Goal: Participate in discussion: Engage in conversation with other users on a specific topic

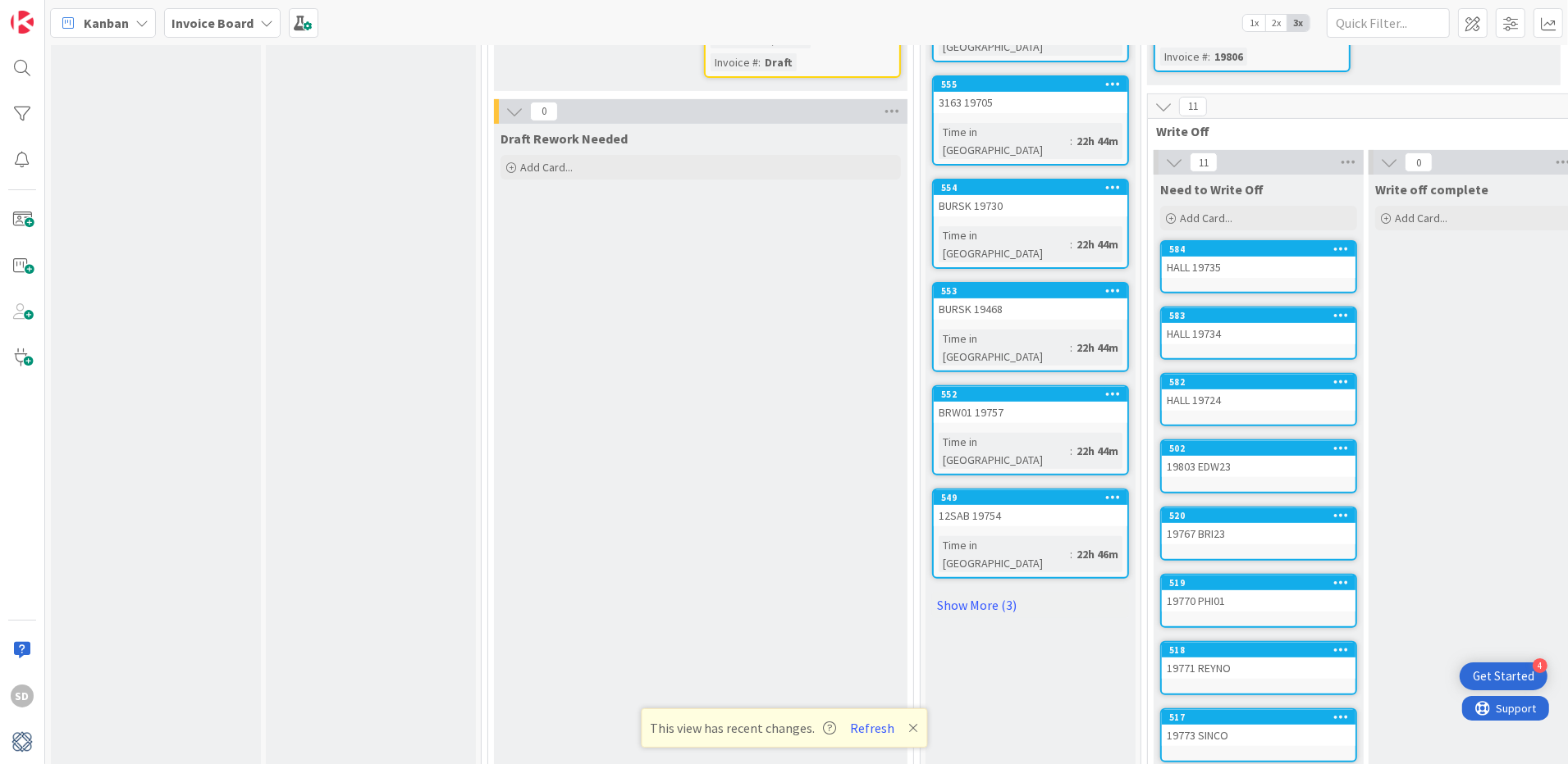
scroll to position [556, 0]
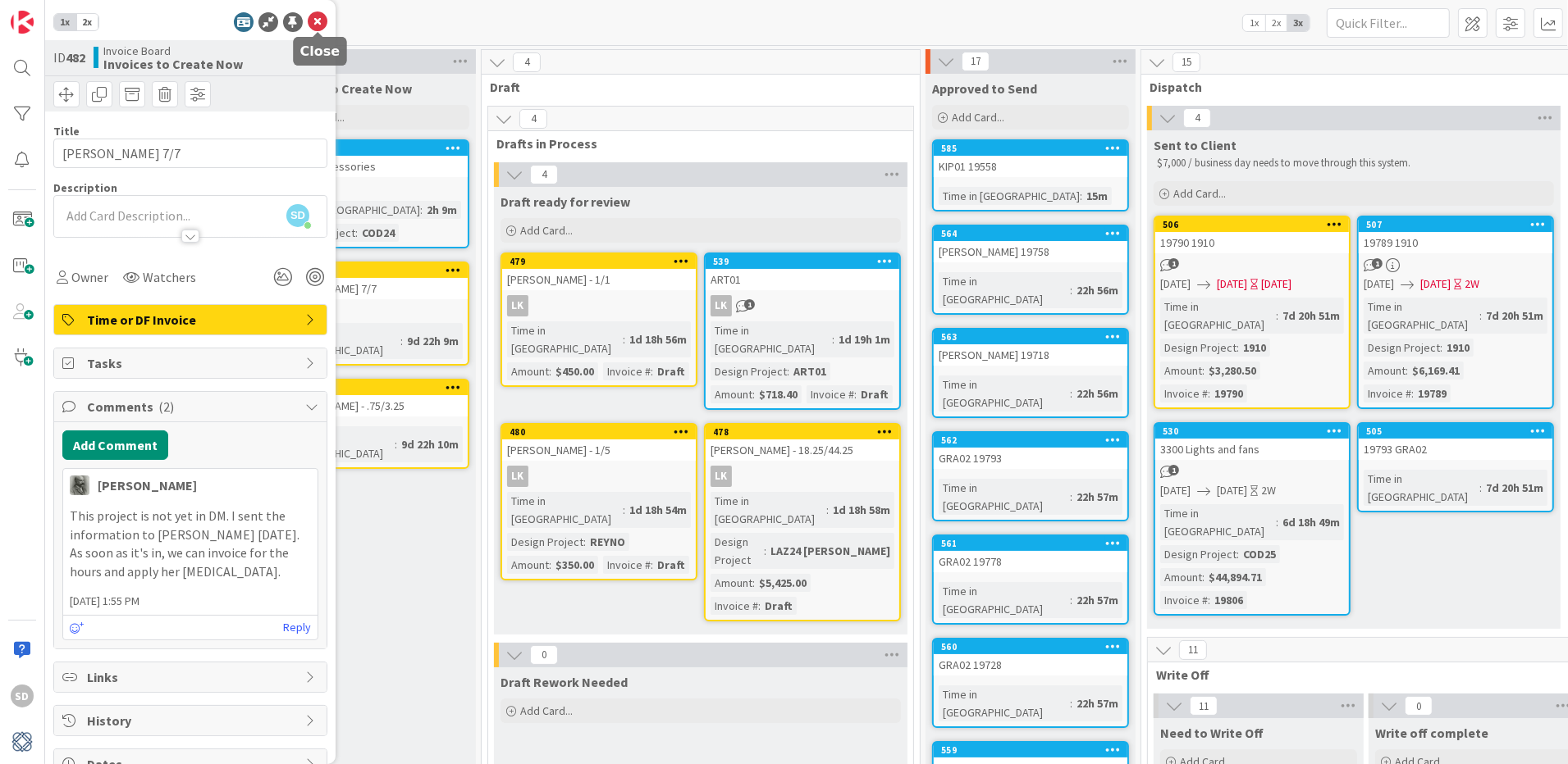
click at [320, 21] on icon at bounding box center [318, 22] width 20 height 20
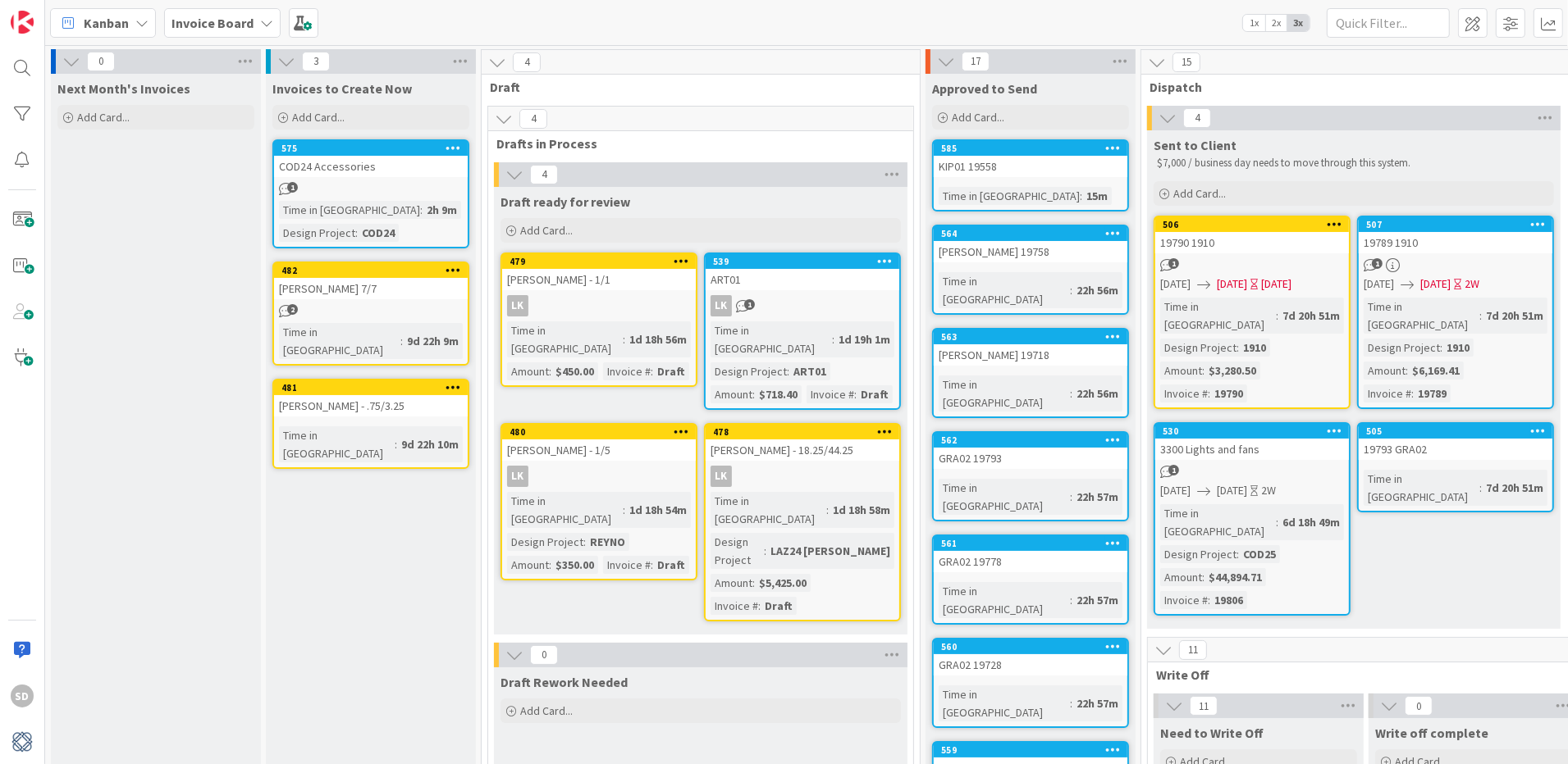
click at [427, 198] on link "575 COD24 Accessories 1 Time in Column : 2h 9m Design Project : COD24" at bounding box center [371, 193] width 197 height 109
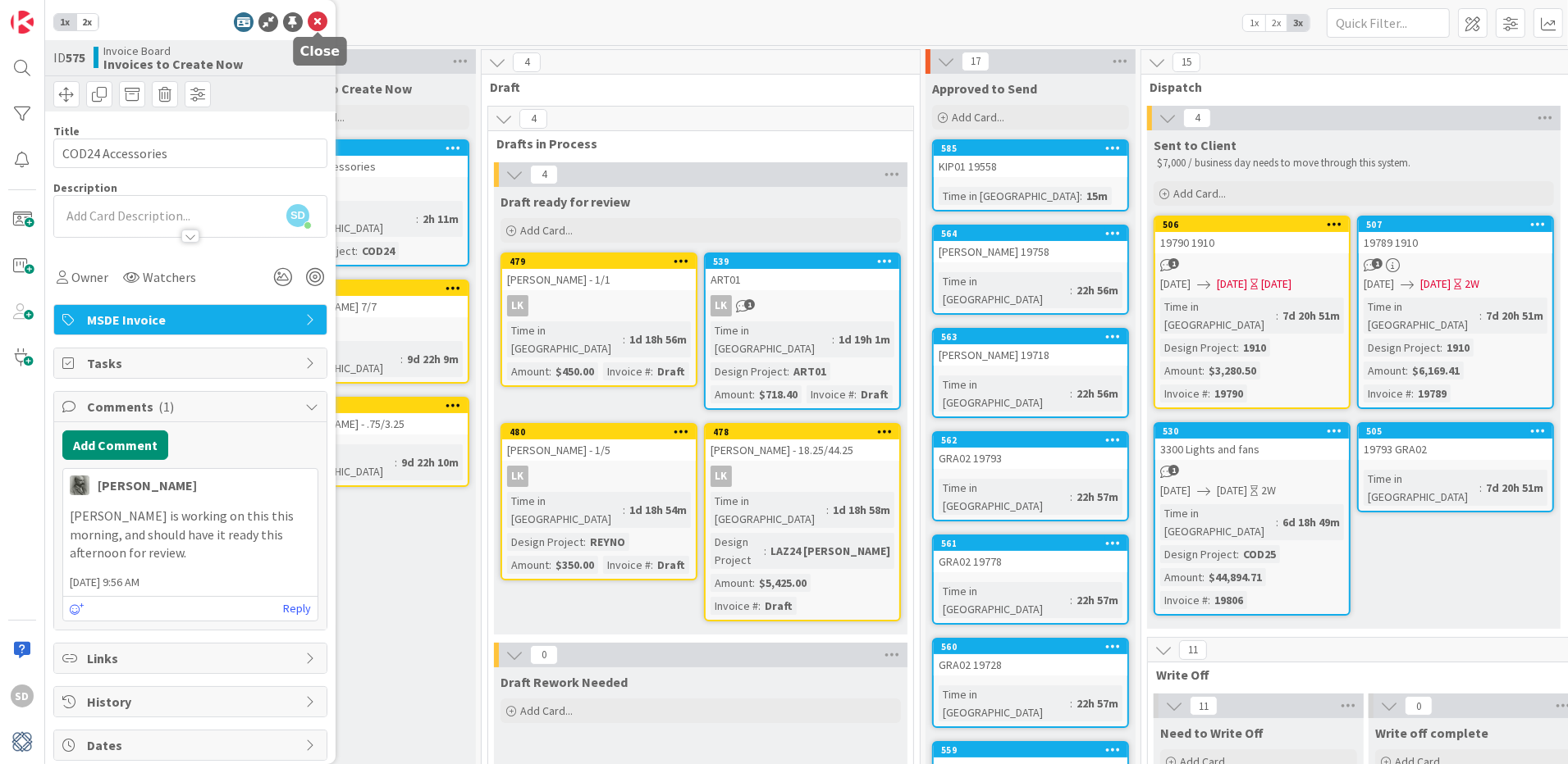
click at [319, 27] on icon at bounding box center [318, 22] width 20 height 20
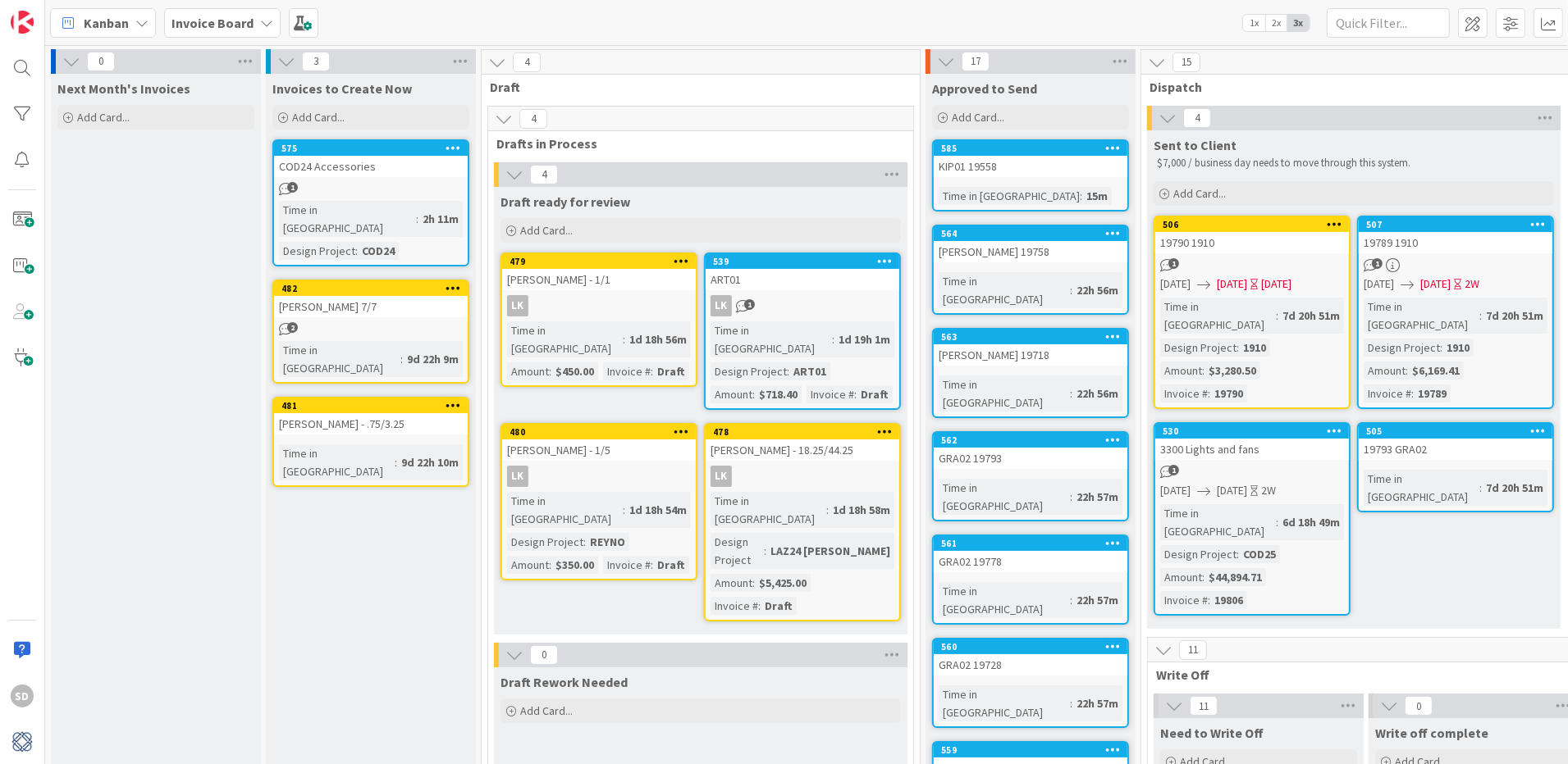
click at [359, 296] on div "[PERSON_NAME] 7/7" at bounding box center [371, 307] width 193 height 22
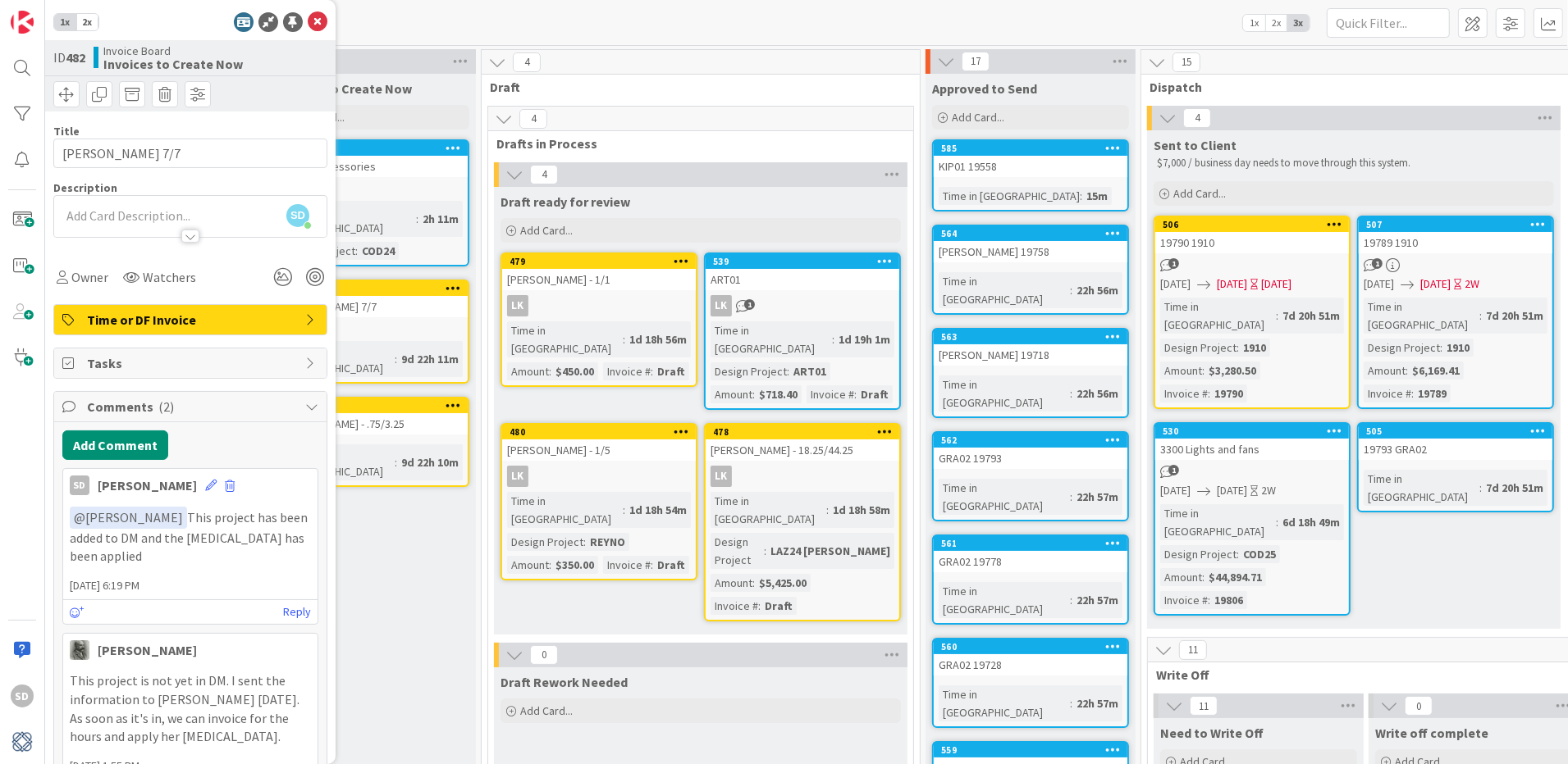
click at [117, 449] on button "Add Comment" at bounding box center [114, 446] width 106 height 30
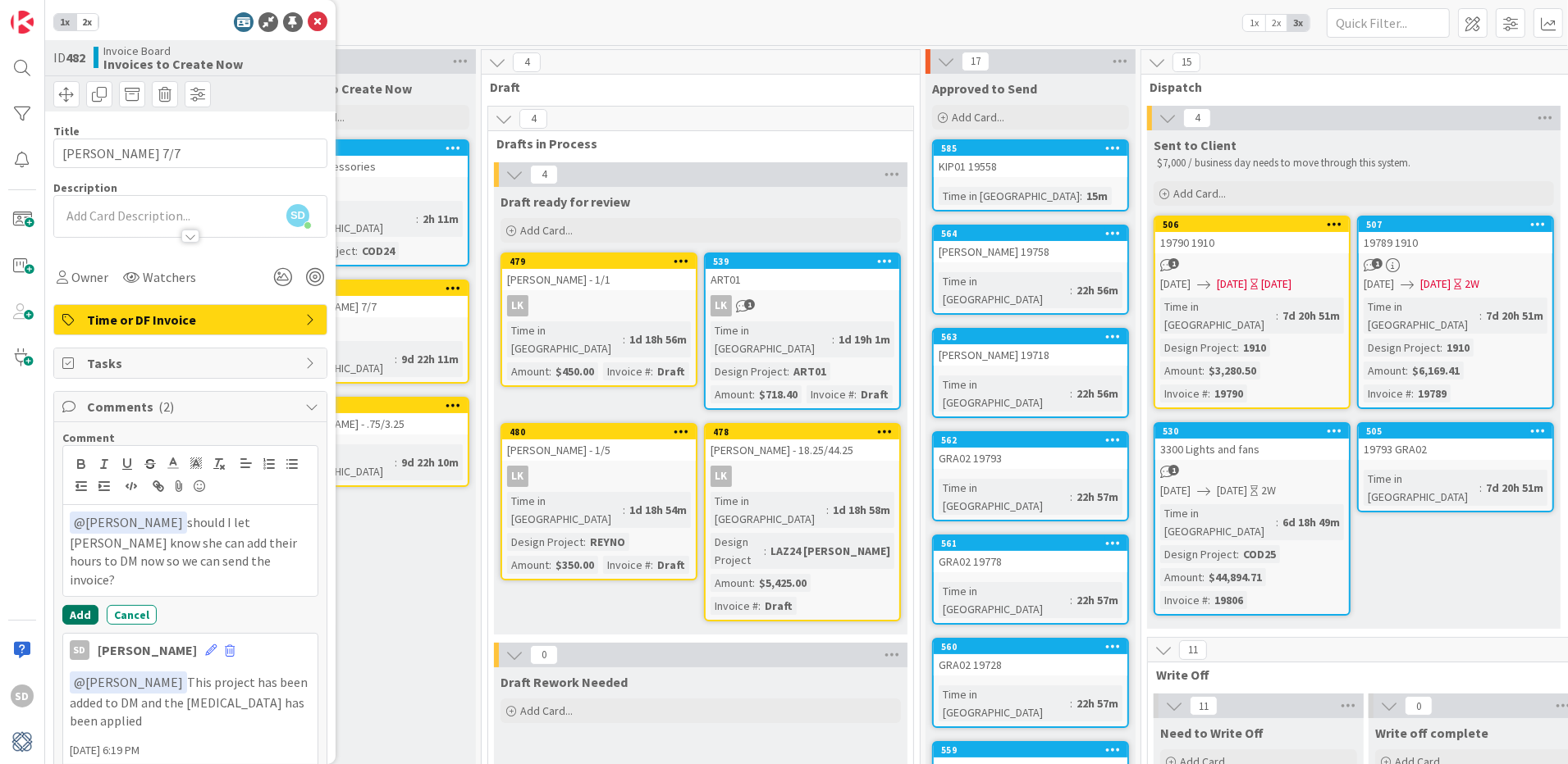
click at [80, 605] on button "Add" at bounding box center [80, 615] width 36 height 20
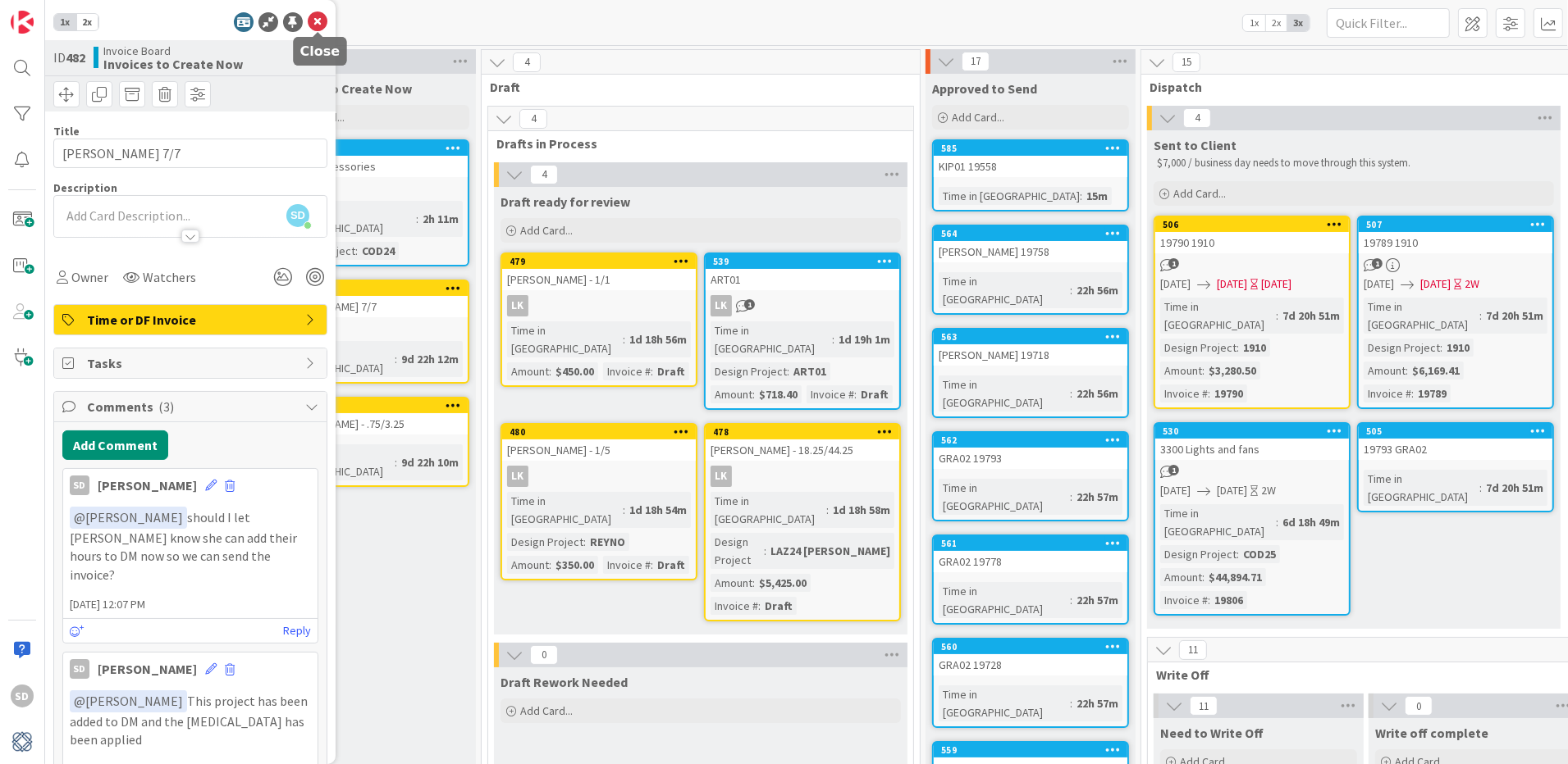
click at [316, 25] on icon at bounding box center [318, 22] width 20 height 20
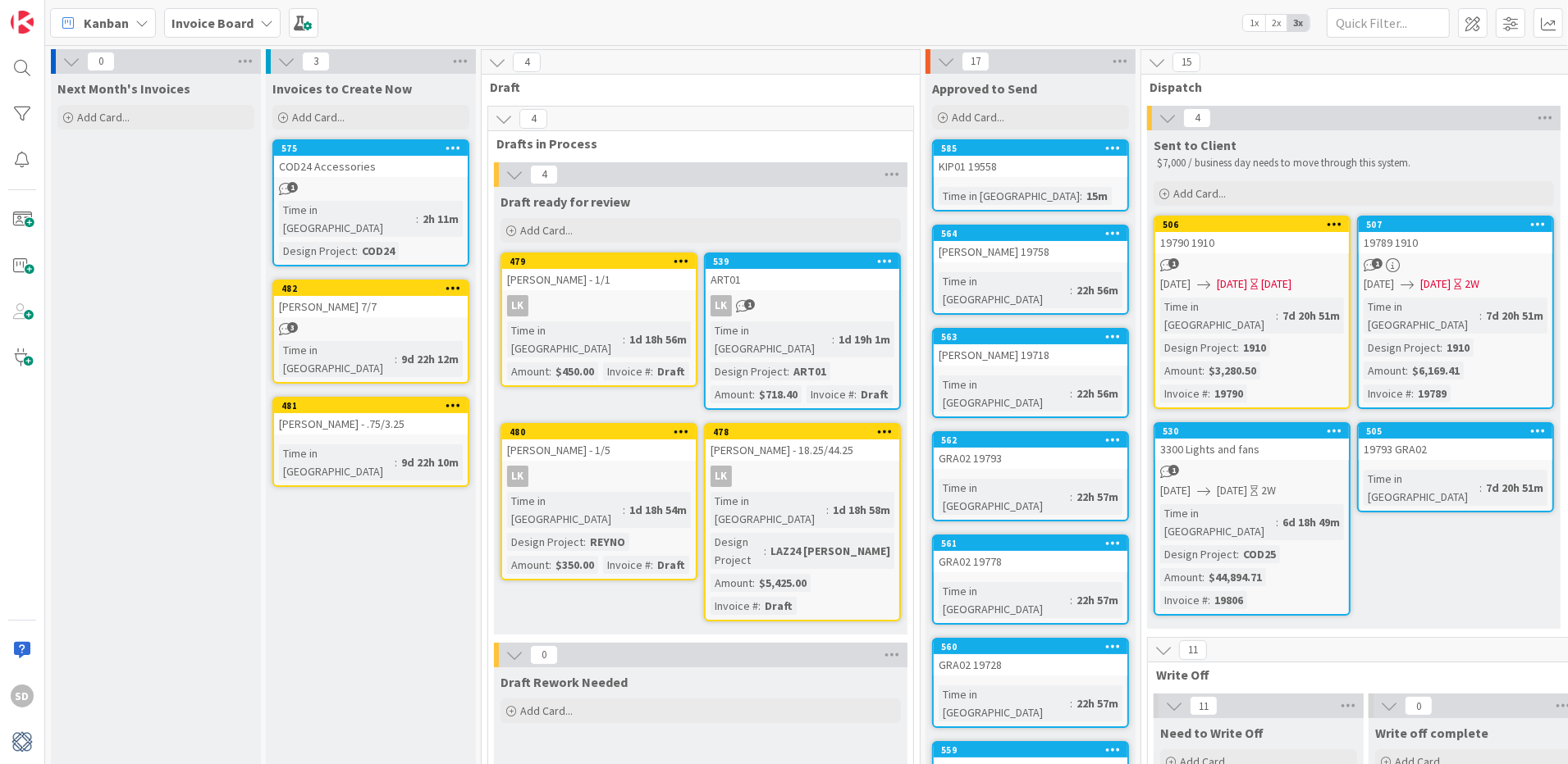
click at [366, 413] on div "[PERSON_NAME] - .75/3.25" at bounding box center [371, 424] width 193 height 22
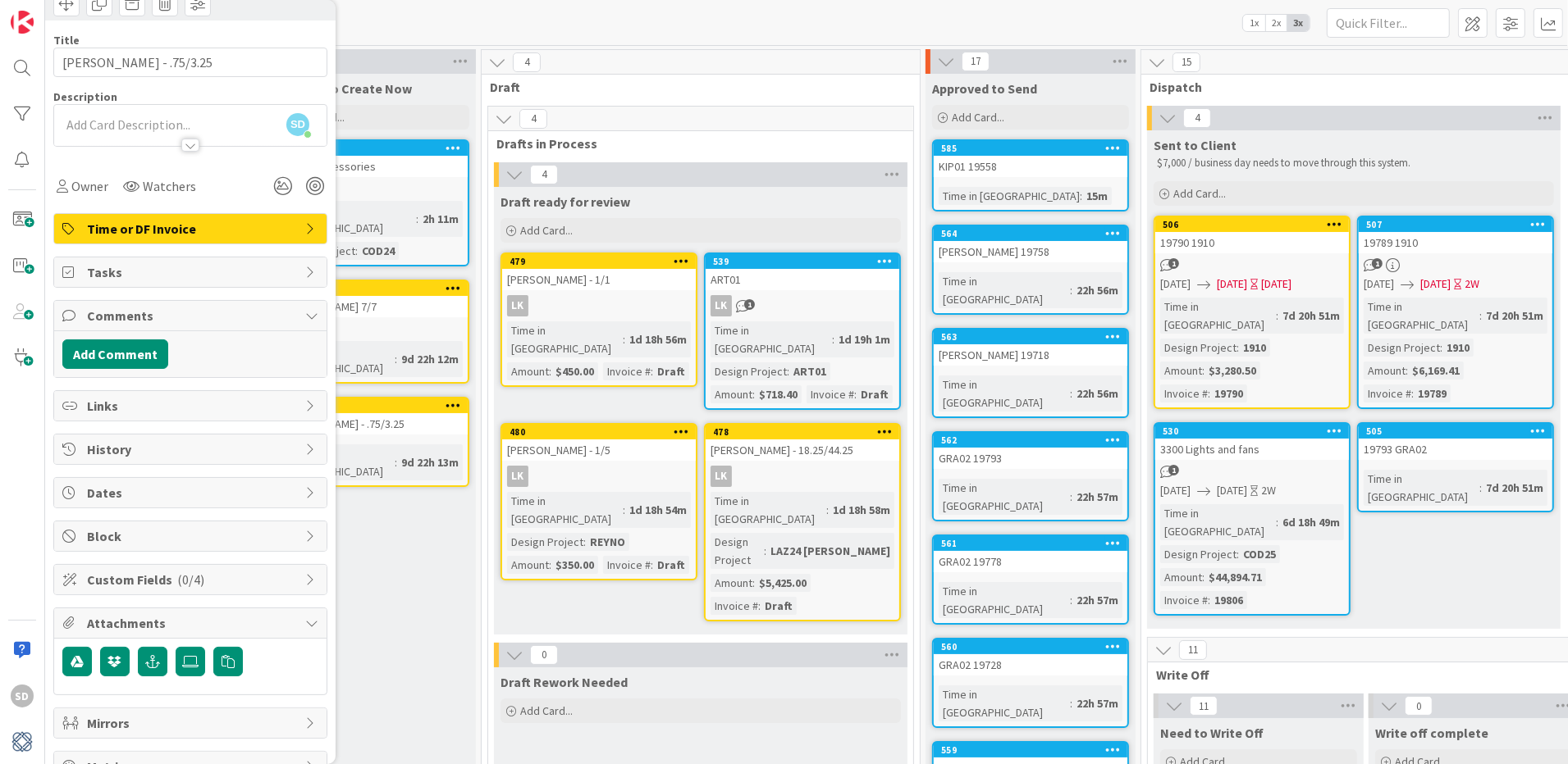
scroll to position [100, 0]
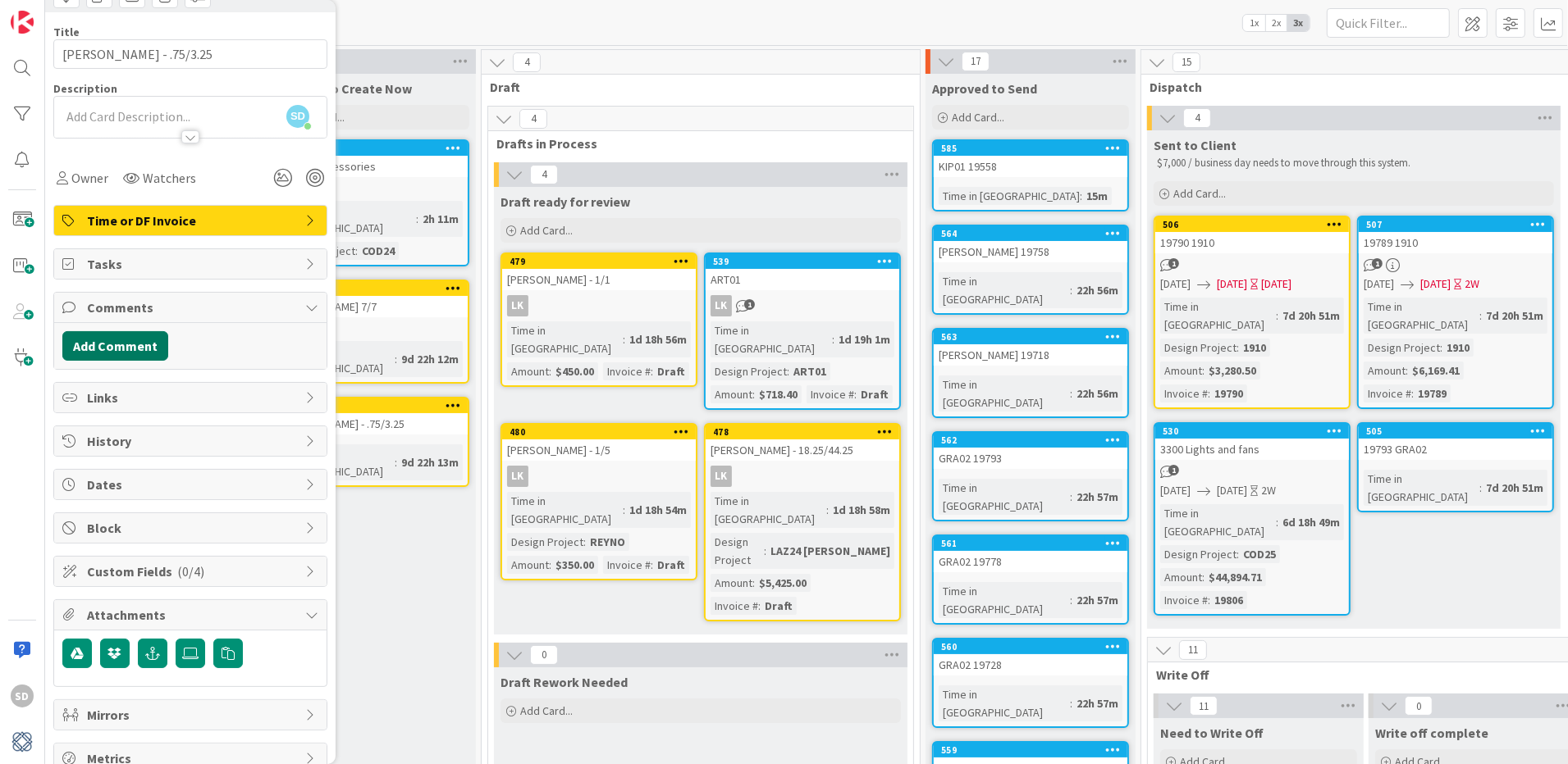
click at [100, 343] on button "Add Comment" at bounding box center [114, 346] width 106 height 30
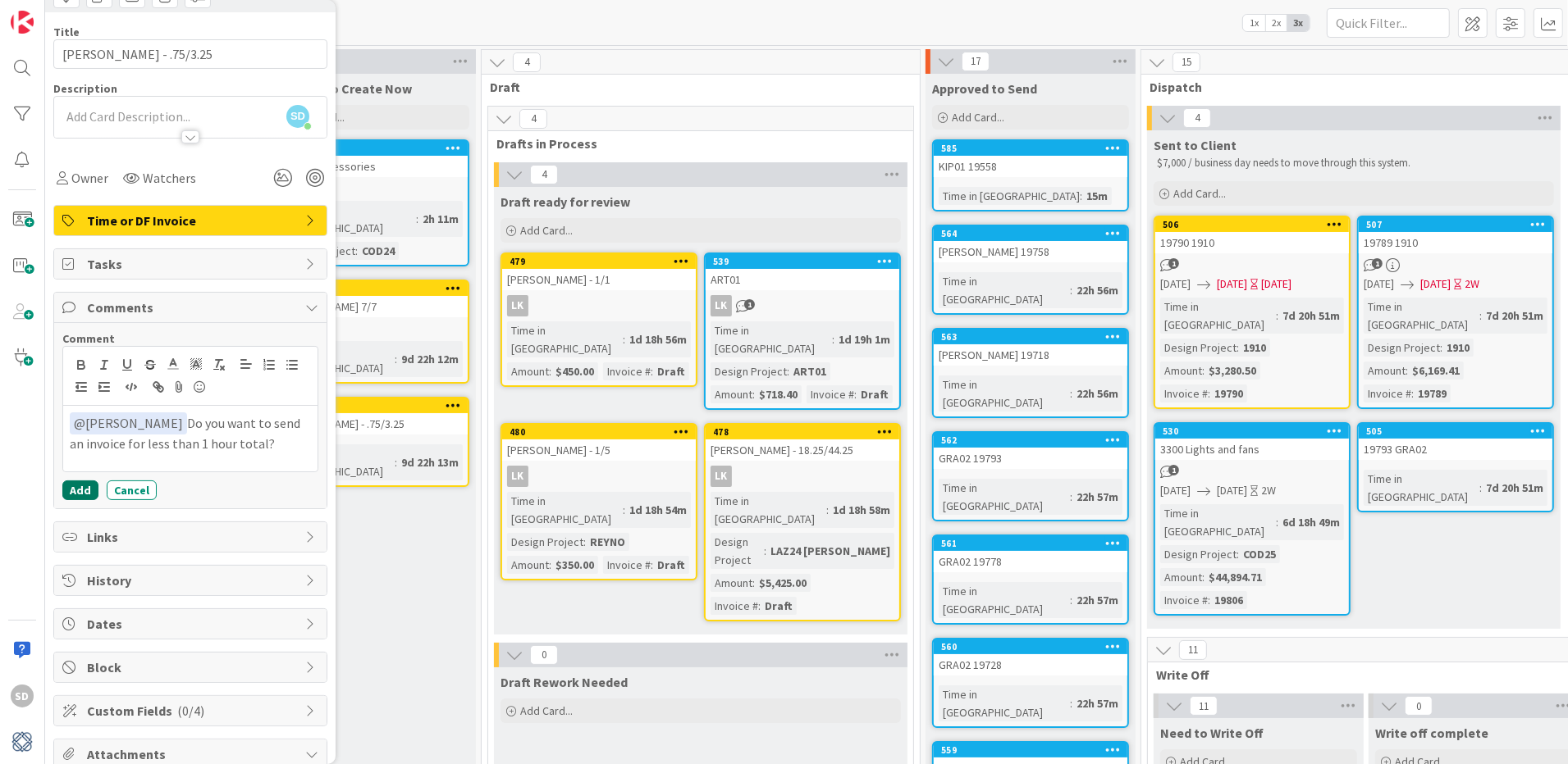
click at [84, 493] on button "Add" at bounding box center [80, 491] width 36 height 20
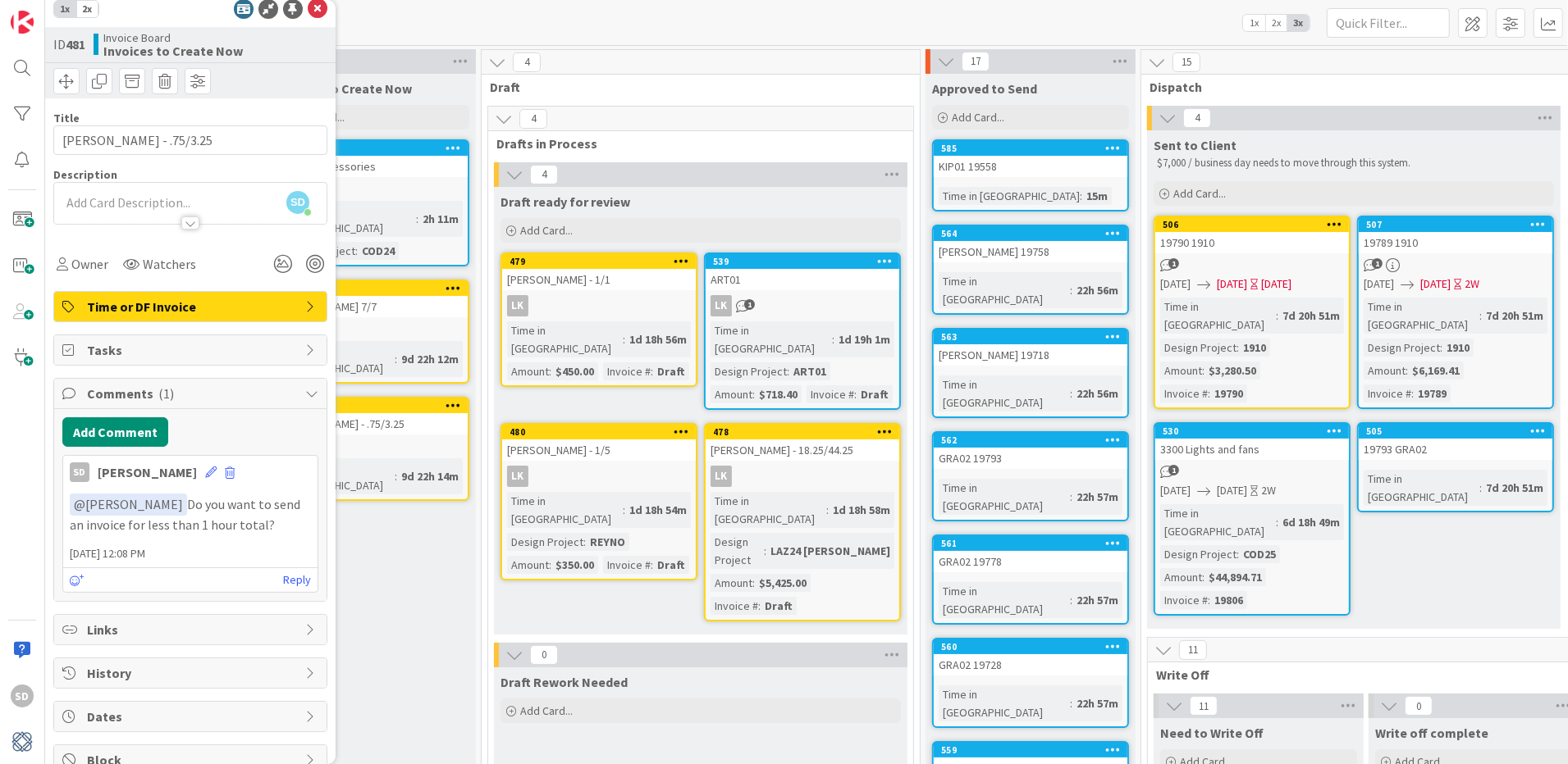
scroll to position [0, 0]
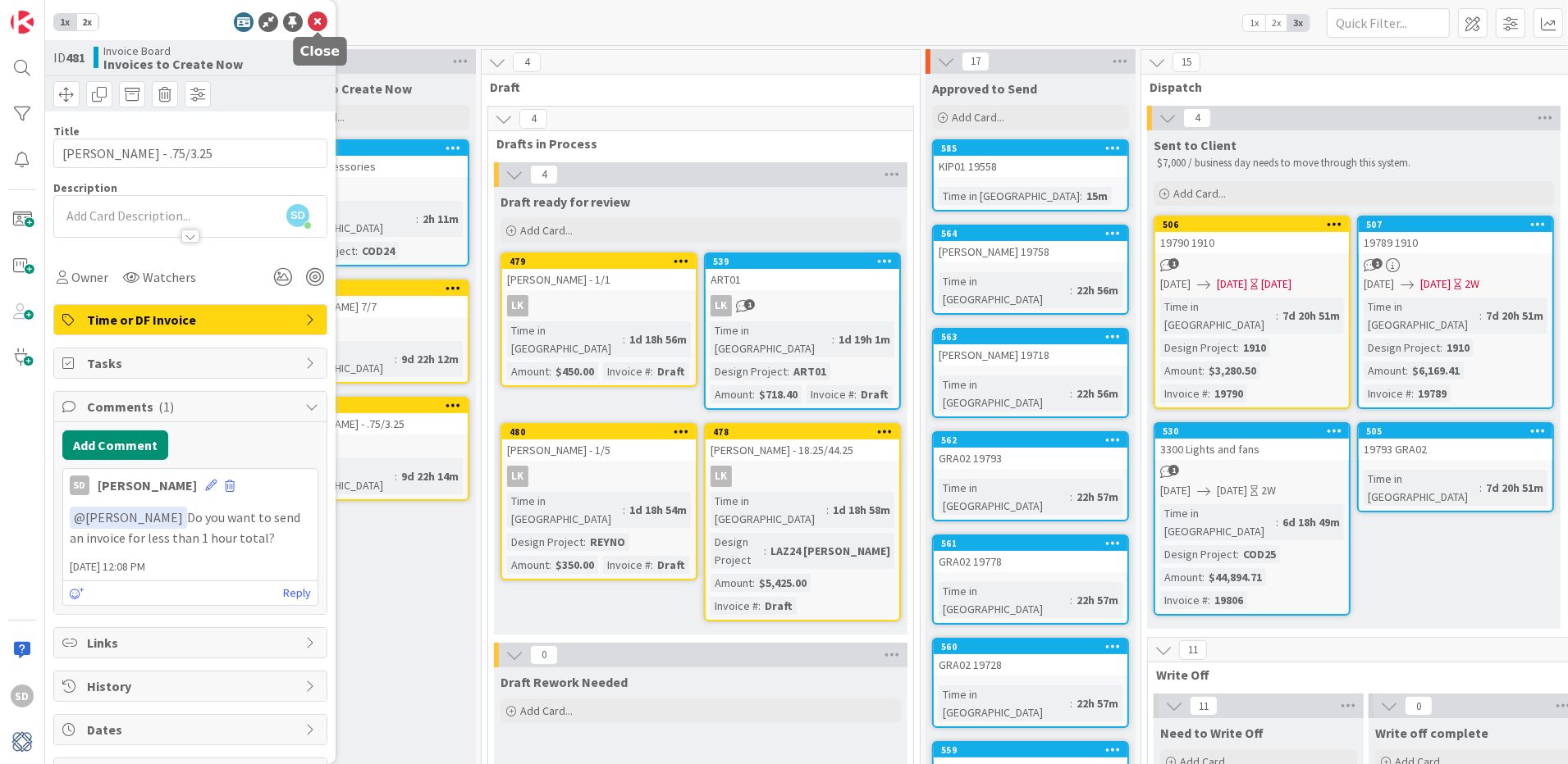
click at [315, 26] on icon at bounding box center [318, 22] width 20 height 20
